Goal: Task Accomplishment & Management: Use online tool/utility

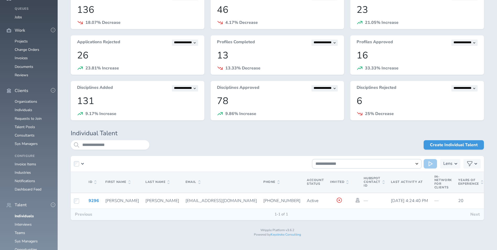
scroll to position [105, 0]
click at [26, 133] on link "Consultants" at bounding box center [25, 135] width 20 height 5
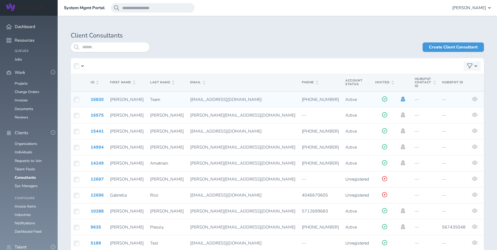
click at [401, 97] on icon at bounding box center [403, 99] width 4 height 5
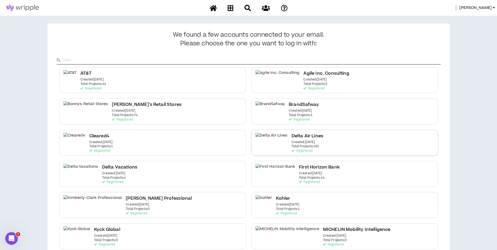
click at [369, 138] on div "Delta Air Lines Created: [DATE] Total Projects: 192 Registered" at bounding box center [344, 143] width 187 height 26
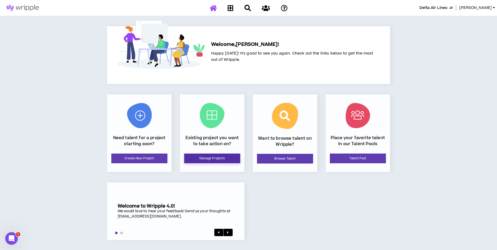
click at [202, 159] on link "Manage Projects" at bounding box center [212, 159] width 56 height 10
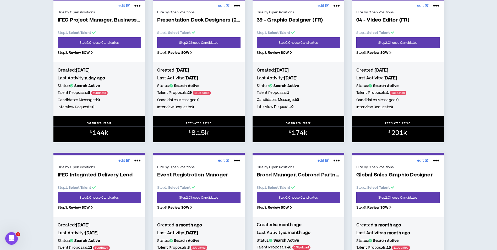
scroll to position [472, 0]
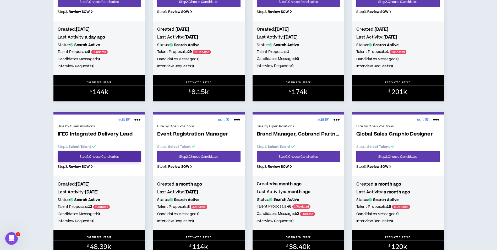
click at [124, 157] on link "Step 2 . Choose Candidates" at bounding box center [99, 156] width 83 height 11
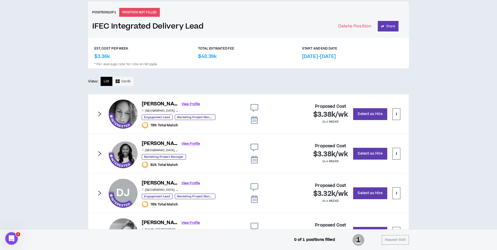
scroll to position [98, 0]
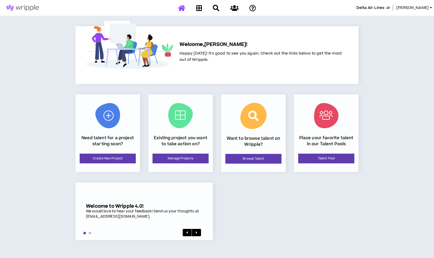
click at [378, 6] on span "Delta Air Lines" at bounding box center [371, 8] width 28 height 6
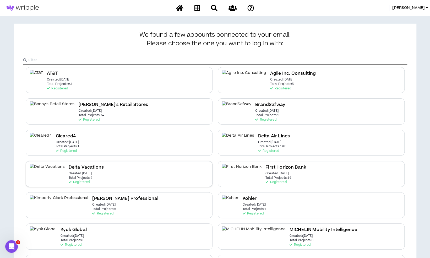
click at [151, 164] on div "Delta Vacations Created: [DATE] Total Projects: 4 Registered" at bounding box center [119, 174] width 187 height 26
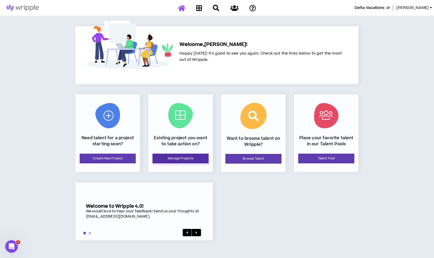
click at [177, 160] on link "Manage Projects" at bounding box center [181, 159] width 56 height 10
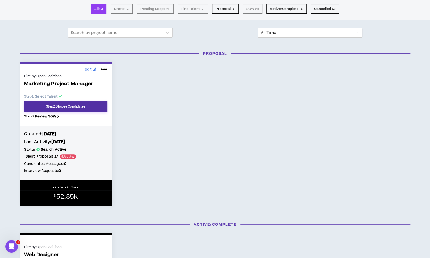
scroll to position [41, 0]
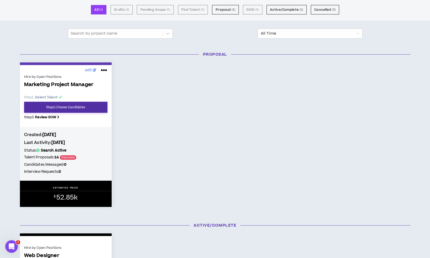
click at [94, 105] on link "Step 2 . Choose Candidates" at bounding box center [65, 107] width 83 height 11
